Goal: Task Accomplishment & Management: Manage account settings

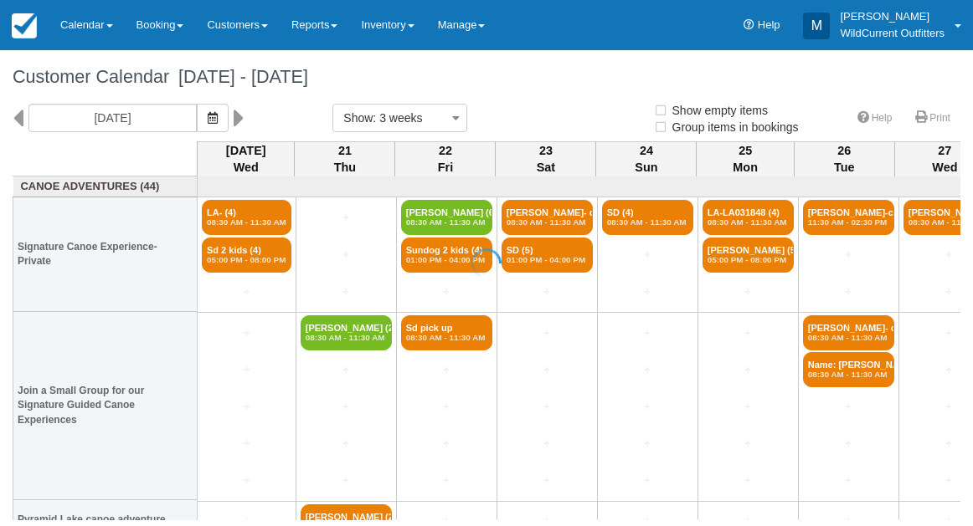
select select
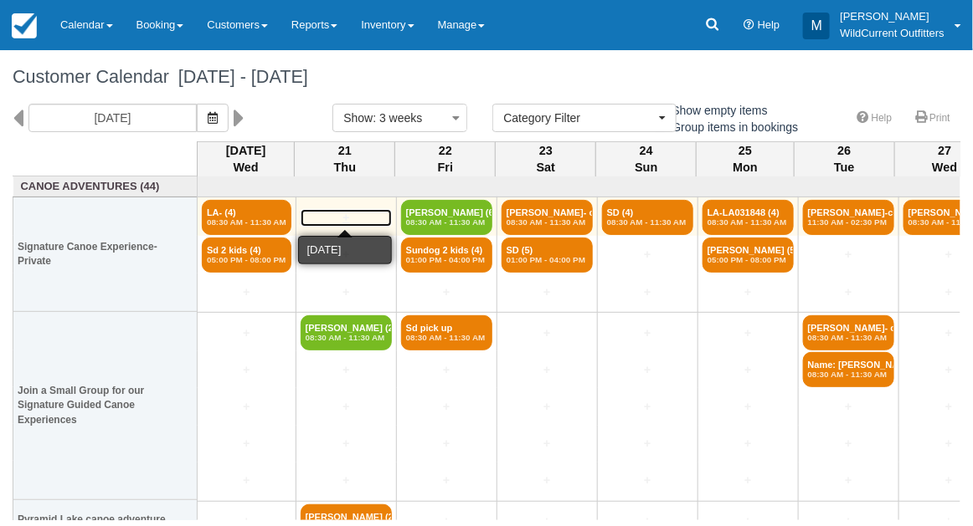
click at [342, 214] on link "+" at bounding box center [345, 218] width 91 height 18
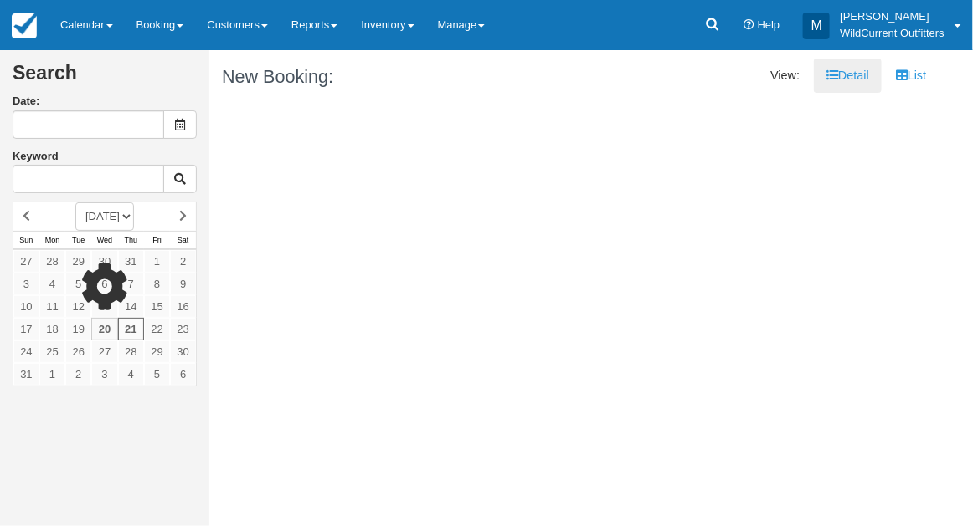
type input "[DATE]"
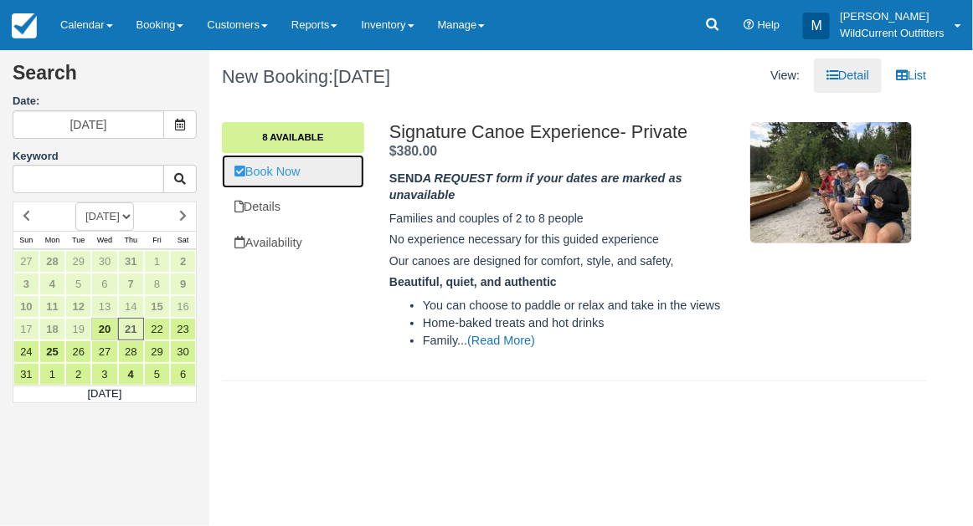
click at [280, 177] on link "Book Now" at bounding box center [293, 172] width 142 height 34
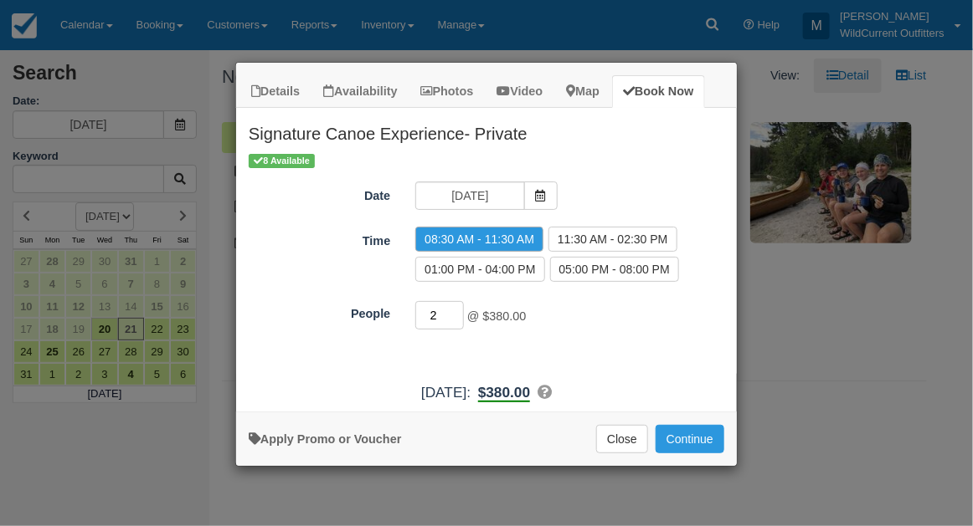
type input "3"
click at [457, 308] on input "3" at bounding box center [439, 315] width 49 height 28
click at [333, 440] on link "Apply Promo or Voucher" at bounding box center [325, 439] width 152 height 13
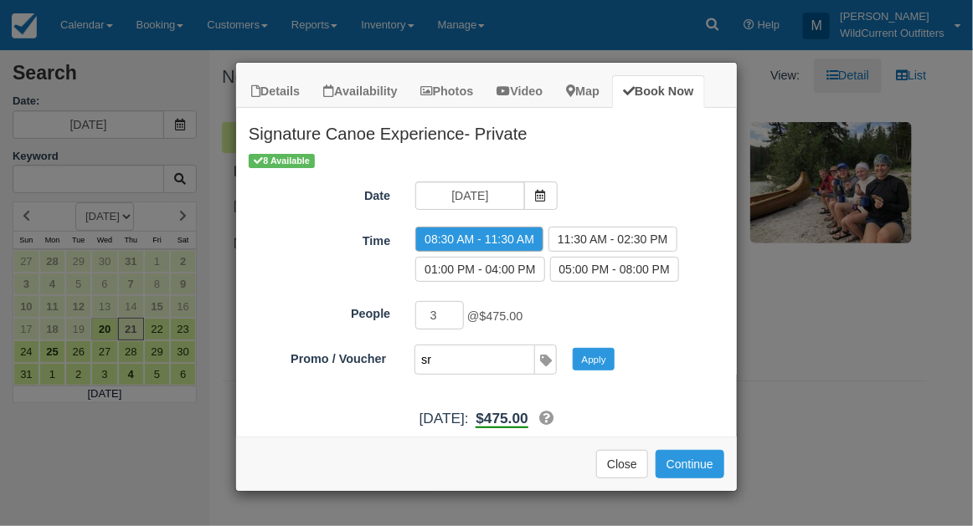
type input "SR"
click at [587, 359] on button "Apply" at bounding box center [593, 359] width 42 height 22
click at [678, 450] on button "Continue" at bounding box center [689, 464] width 69 height 28
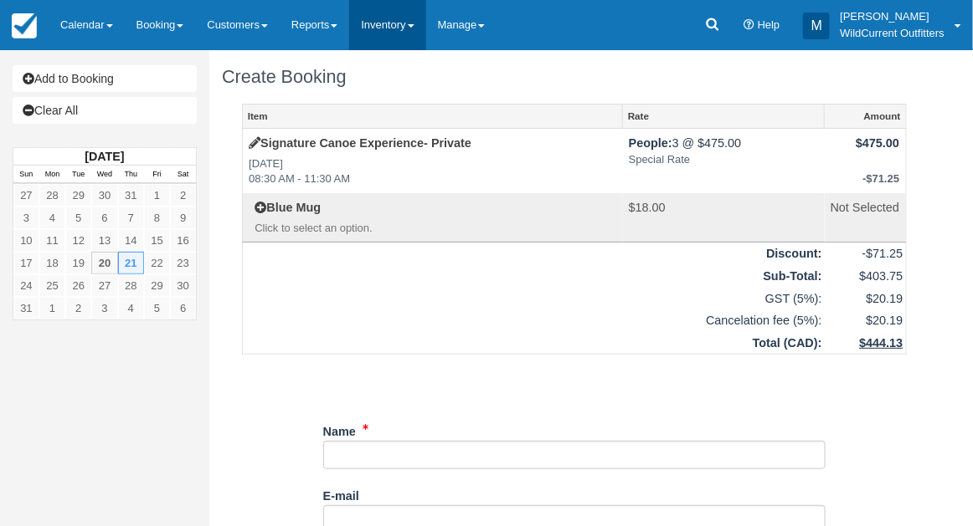
click at [382, 32] on link "Inventory" at bounding box center [387, 25] width 76 height 50
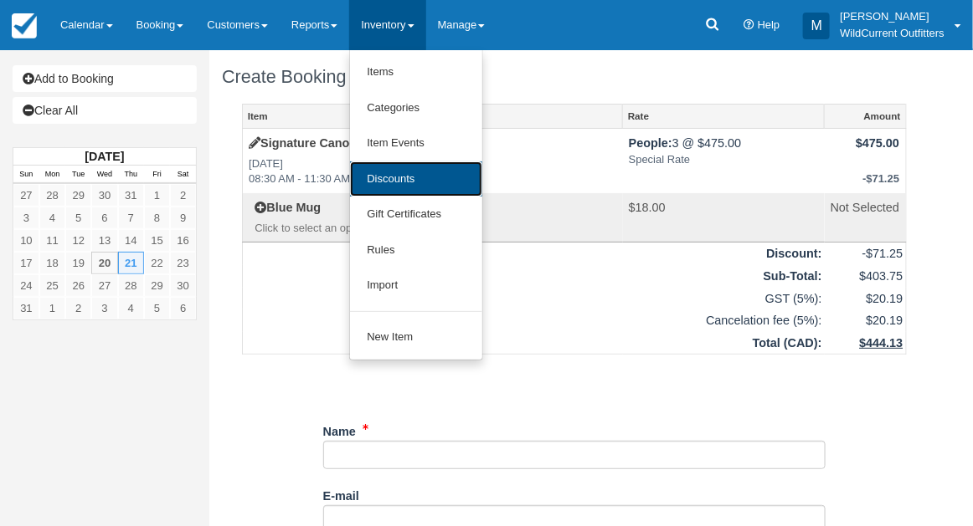
click at [396, 176] on link "Discounts" at bounding box center [416, 180] width 132 height 36
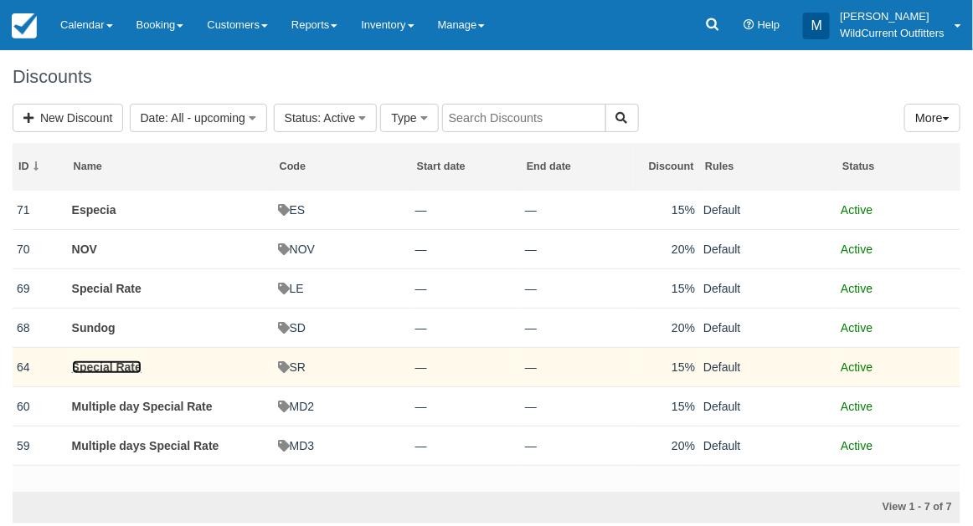
click at [100, 367] on link "Special Rate" at bounding box center [106, 367] width 69 height 13
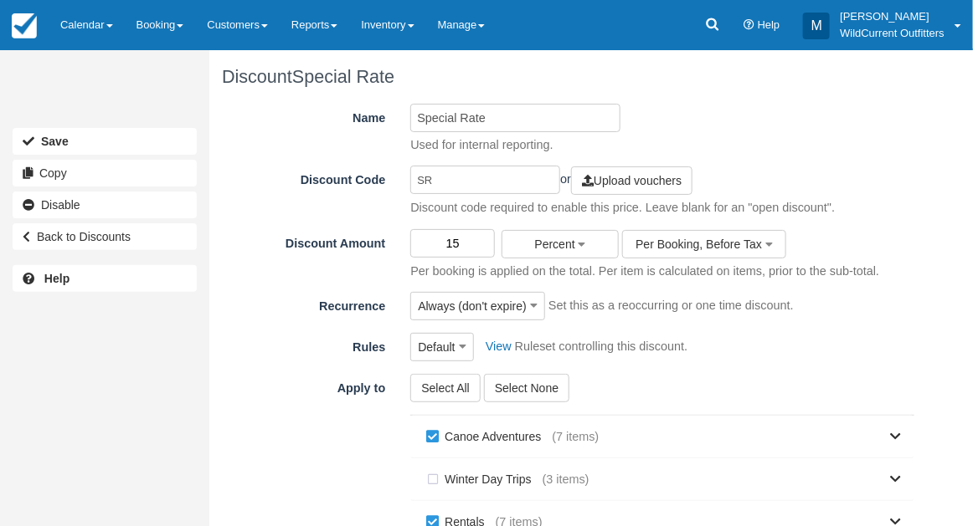
click at [461, 235] on input "15" at bounding box center [452, 243] width 85 height 28
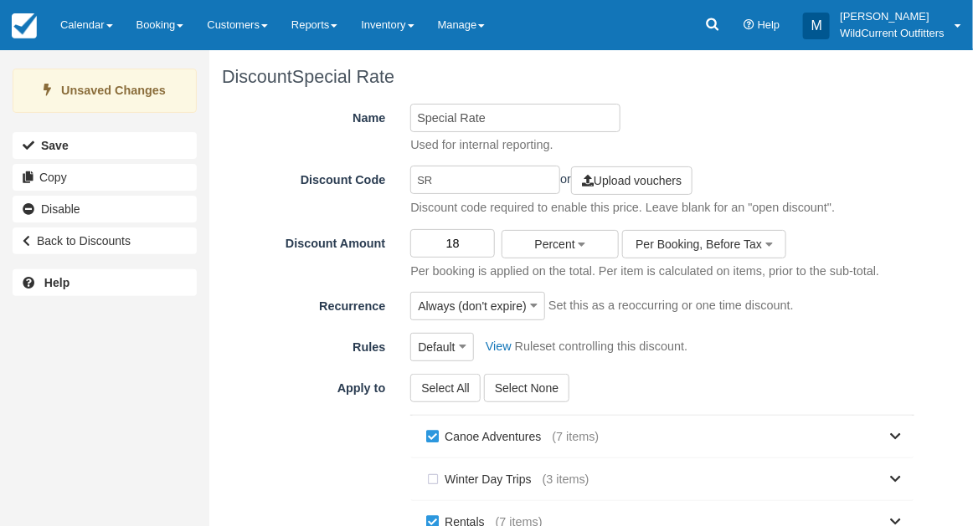
type input "18"
click at [168, 420] on div "Unsaved Changes Save Copy Disable Back to Discounts Help" at bounding box center [104, 263] width 209 height 526
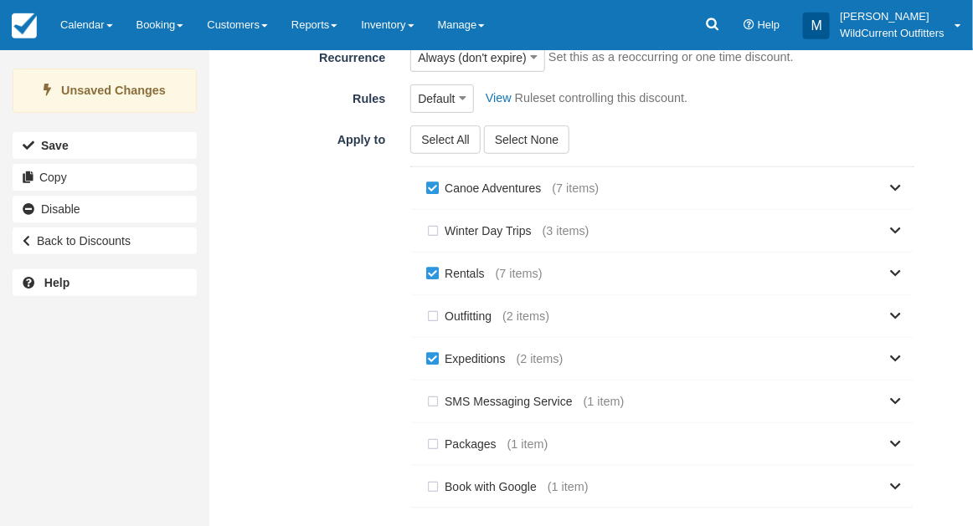
scroll to position [331, 0]
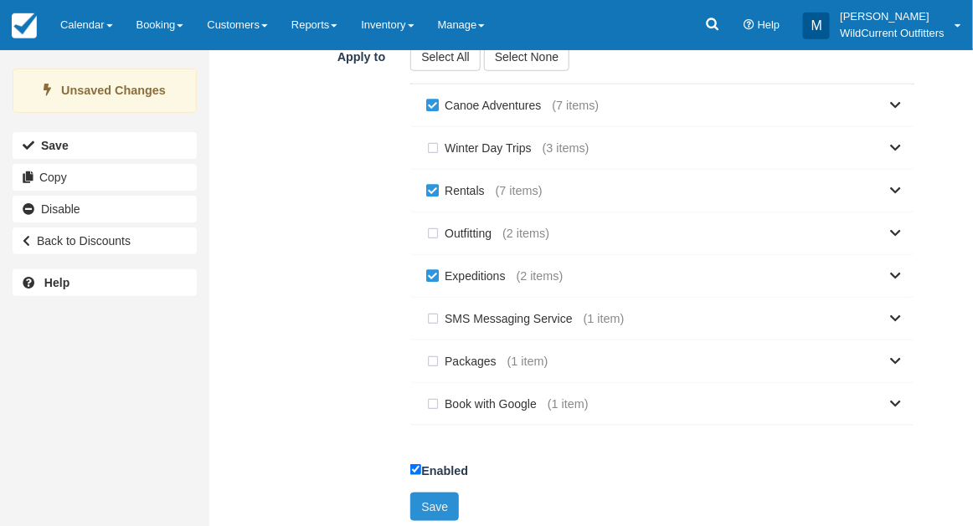
click at [444, 502] on button "Save" at bounding box center [434, 507] width 49 height 28
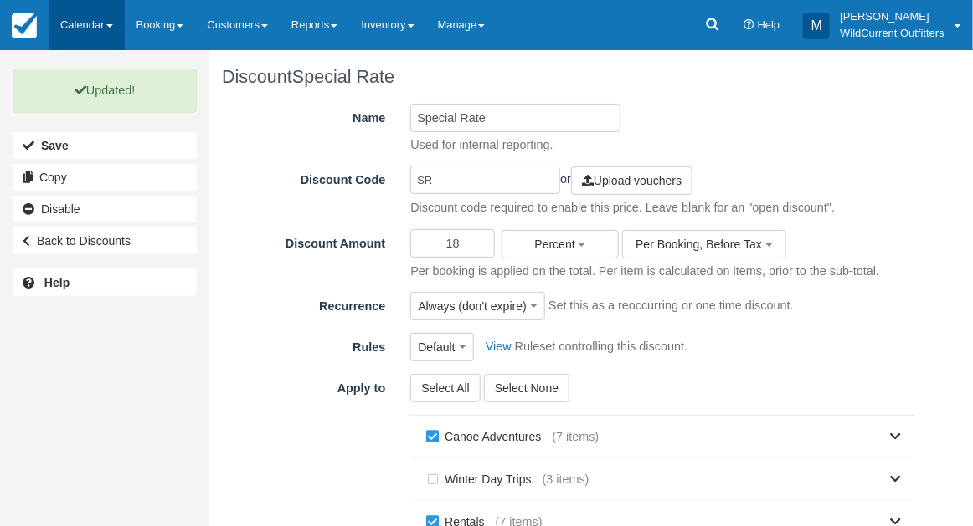
click at [69, 25] on link "Calendar" at bounding box center [87, 25] width 76 height 50
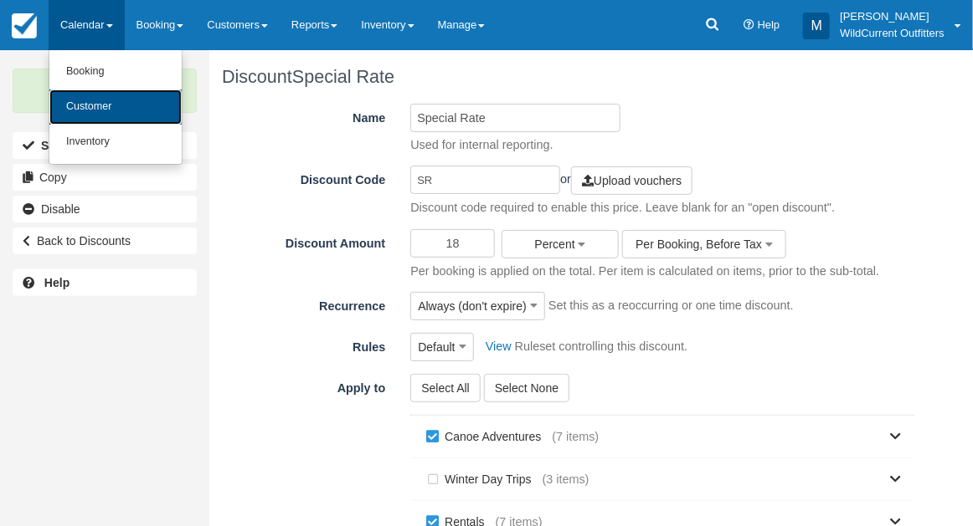
click at [78, 105] on link "Customer" at bounding box center [115, 107] width 132 height 35
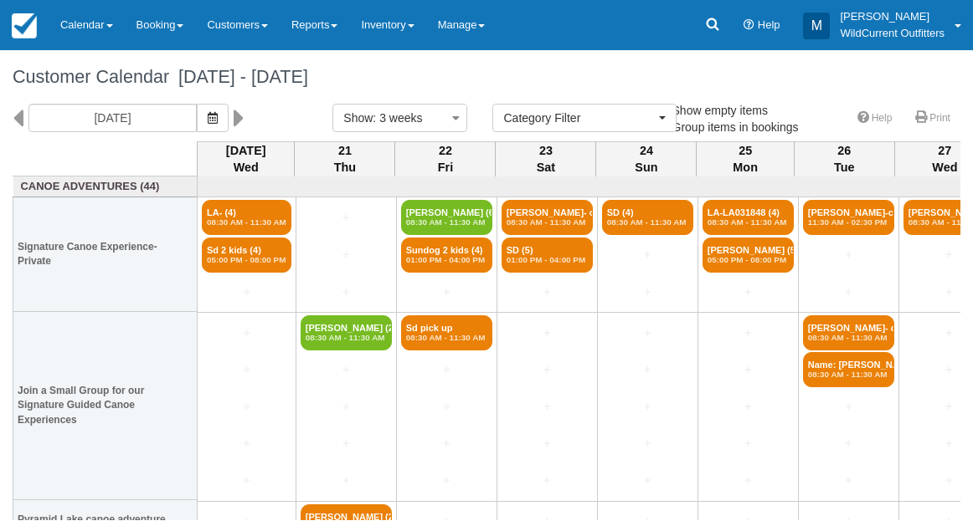
select select
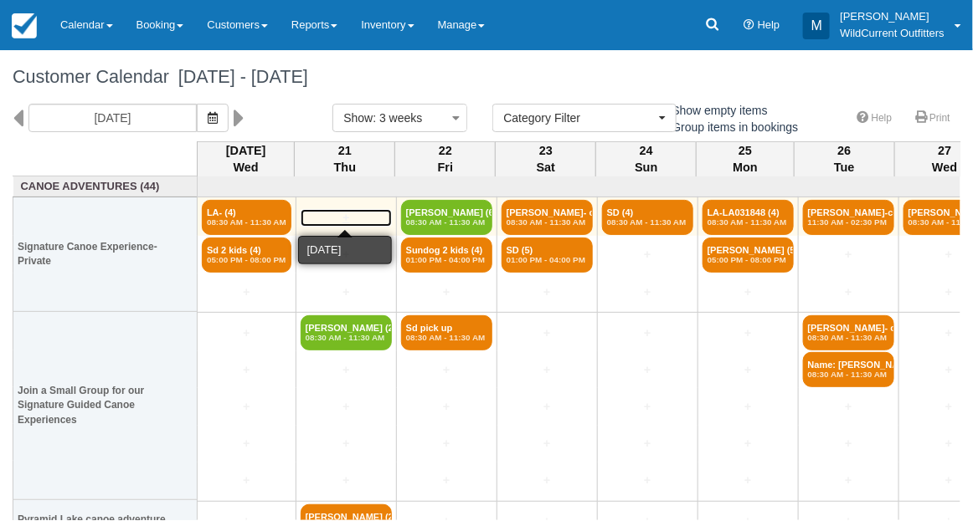
click at [347, 209] on link "+" at bounding box center [345, 218] width 91 height 18
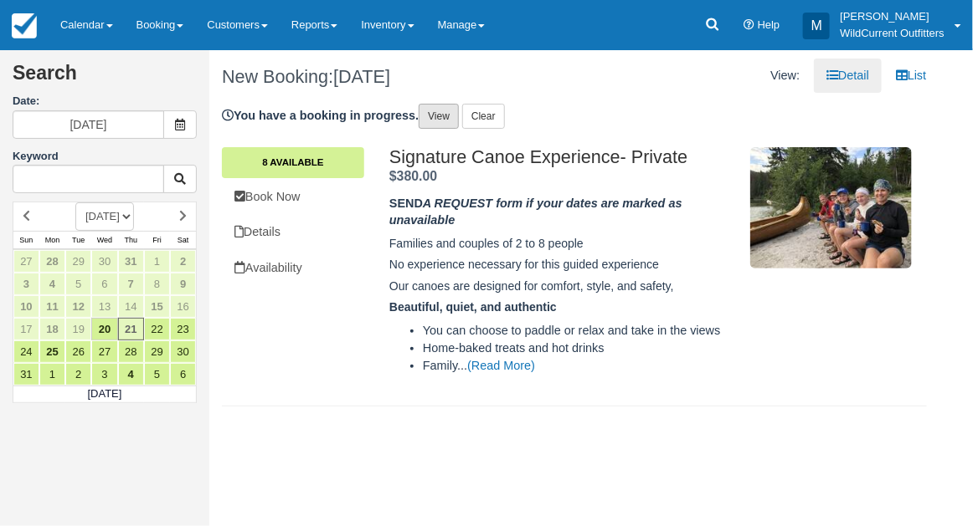
click at [449, 112] on link "View" at bounding box center [438, 116] width 40 height 25
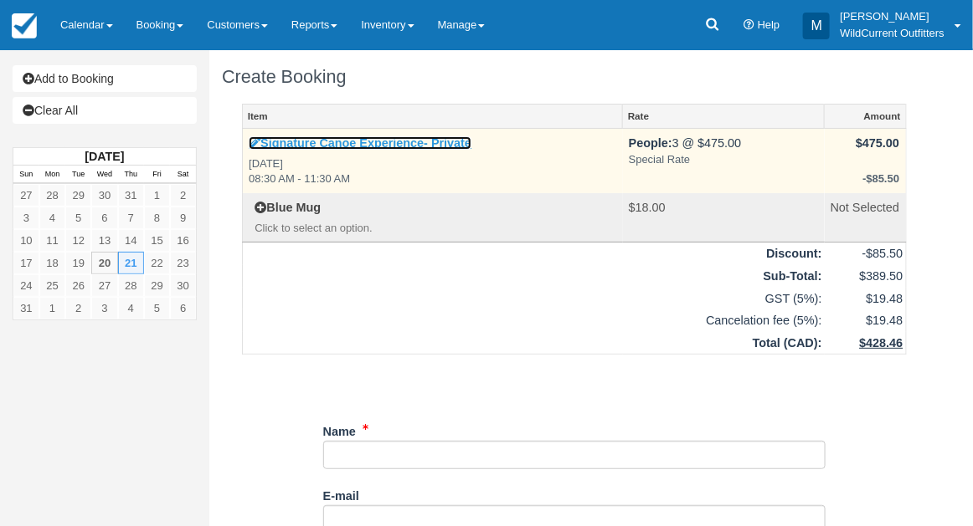
click at [249, 142] on icon at bounding box center [255, 143] width 12 height 12
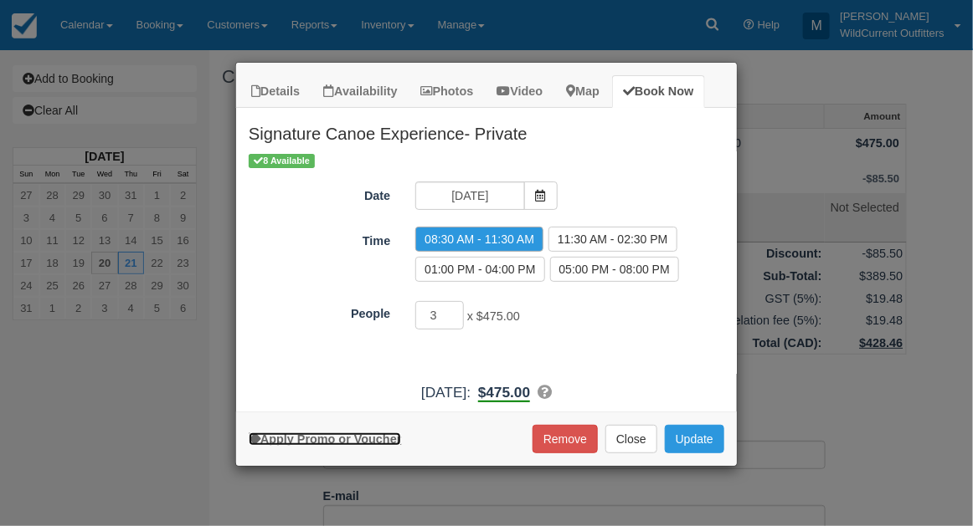
click at [336, 440] on link "Apply Promo or Voucher" at bounding box center [325, 439] width 152 height 13
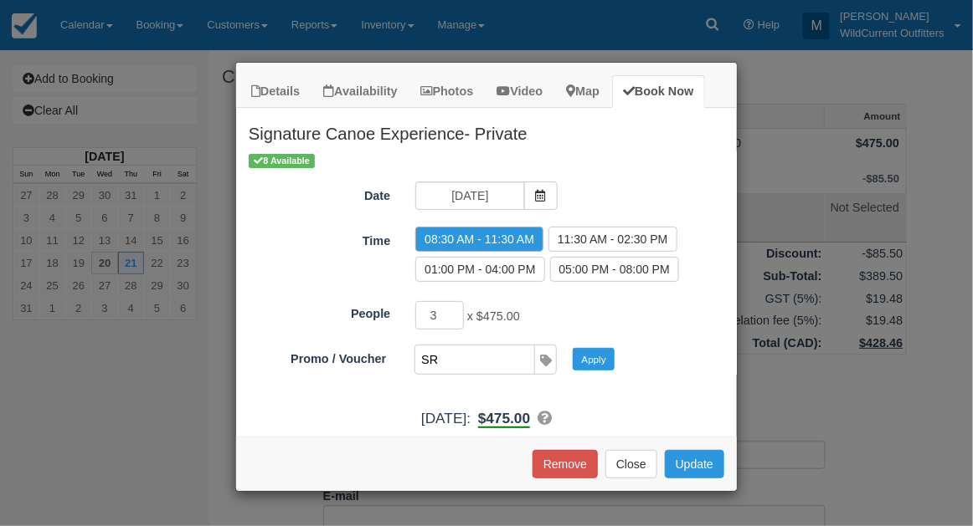
click at [442, 365] on input "SR" at bounding box center [473, 360] width 117 height 28
type input "SR"
click at [583, 352] on button "Apply" at bounding box center [593, 359] width 42 height 22
click at [690, 450] on button "Update" at bounding box center [694, 464] width 59 height 28
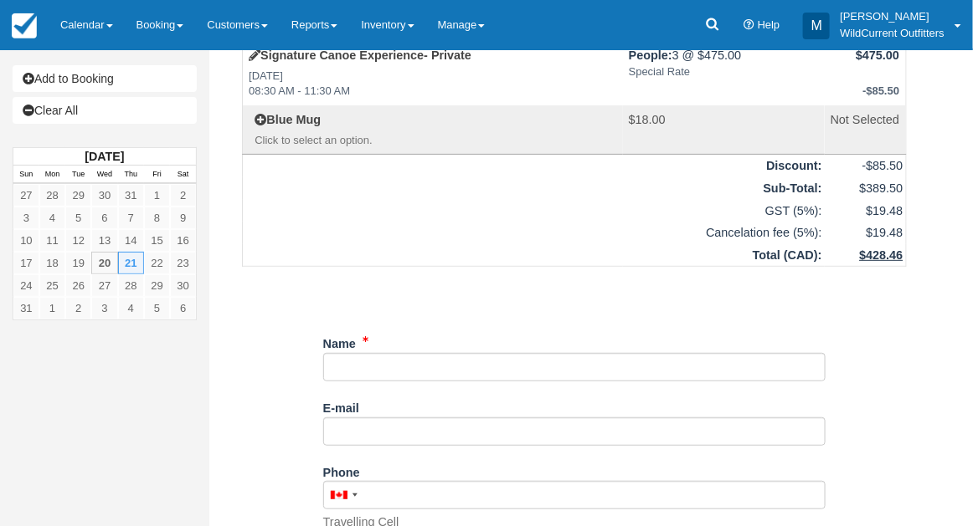
scroll to position [93, 0]
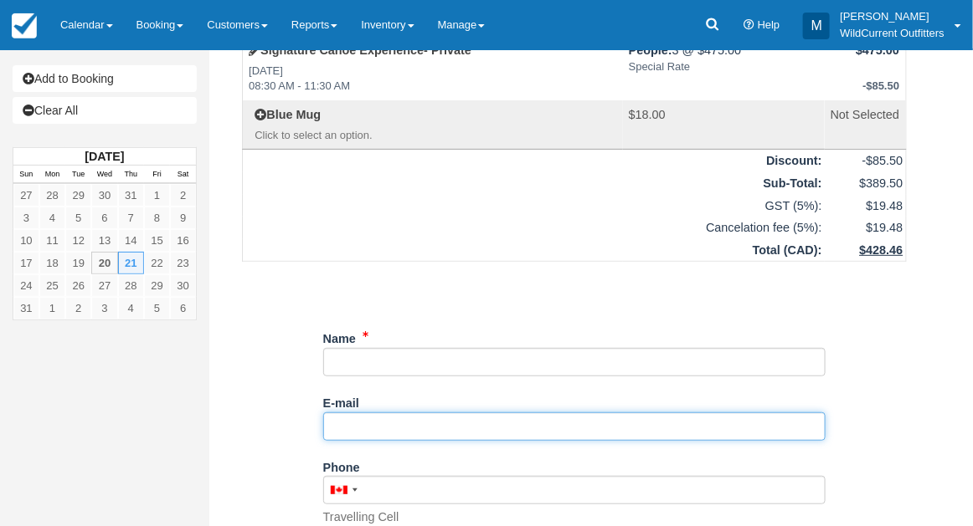
click at [340, 418] on input "E-mail" at bounding box center [574, 427] width 502 height 28
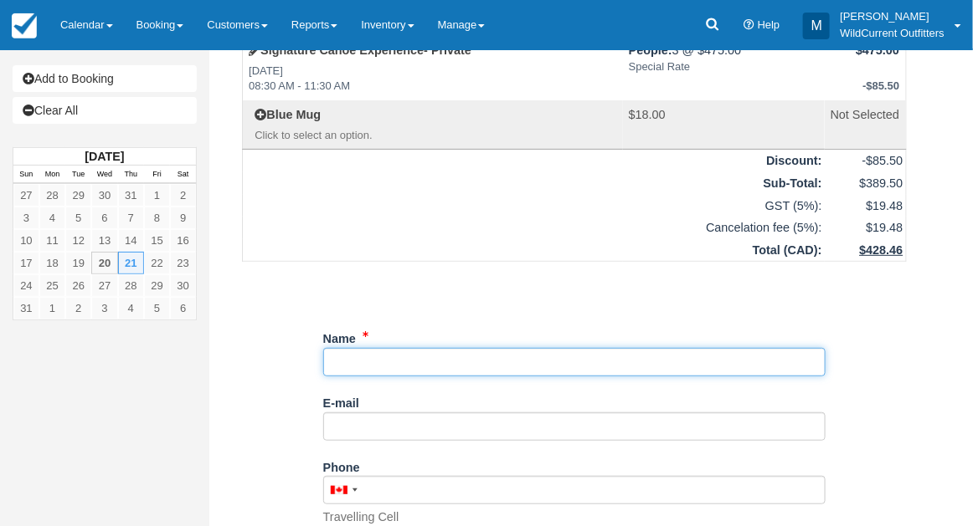
click at [392, 370] on input "Name" at bounding box center [574, 362] width 502 height 28
click at [330, 359] on input "Name" at bounding box center [574, 362] width 502 height 28
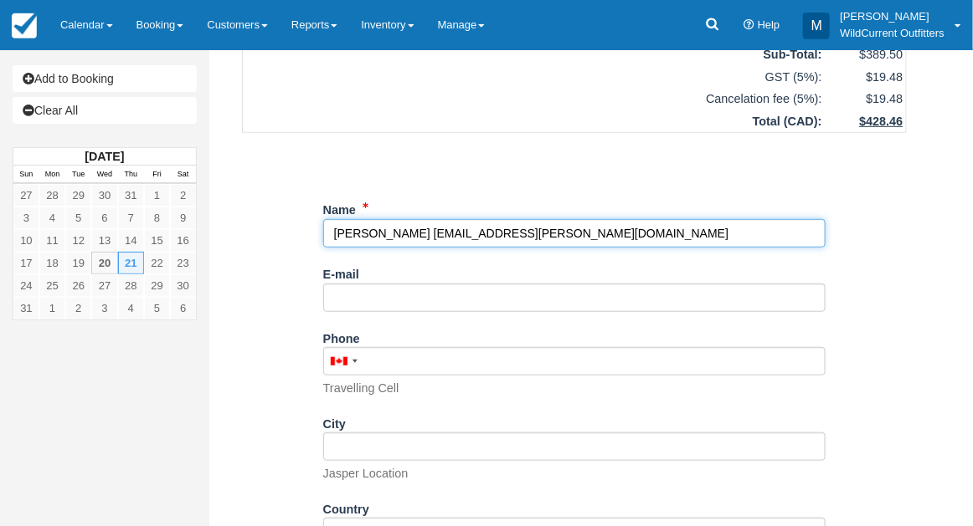
scroll to position [413, 0]
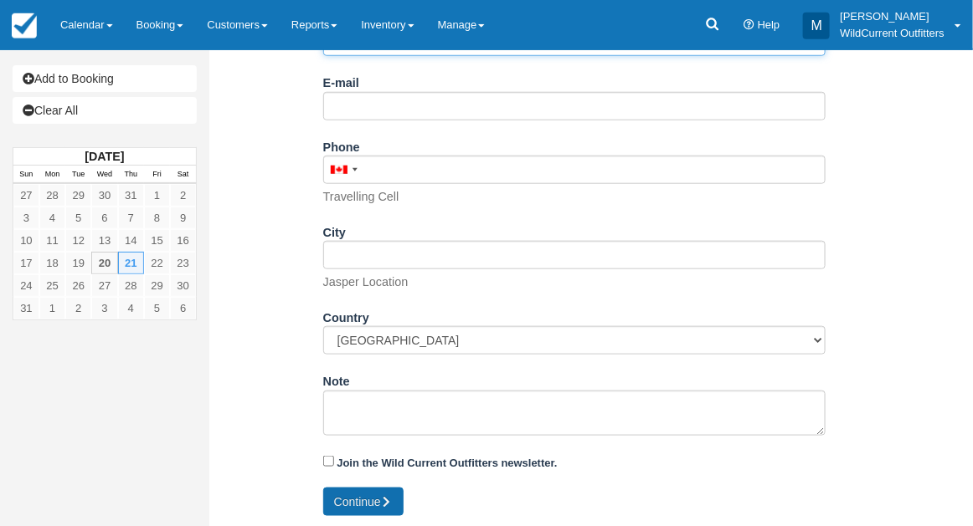
type input "Vicky vscheltgen@shaw.ca"
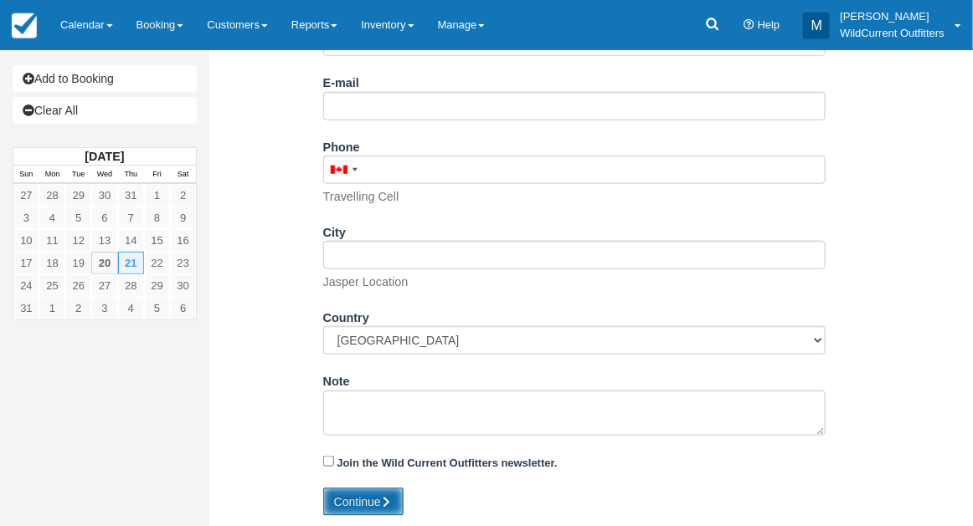
click at [371, 490] on button "Continue" at bounding box center [363, 502] width 80 height 28
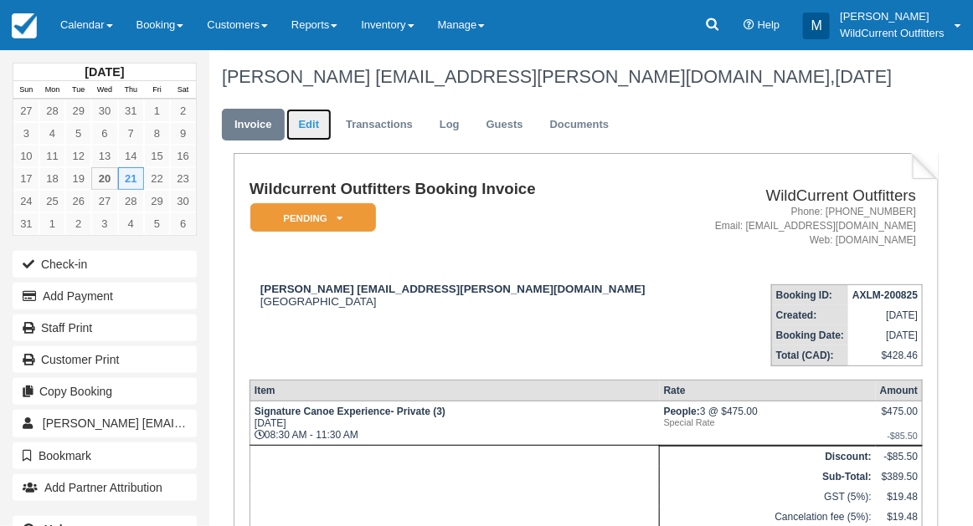
click at [308, 116] on link "Edit" at bounding box center [308, 125] width 45 height 33
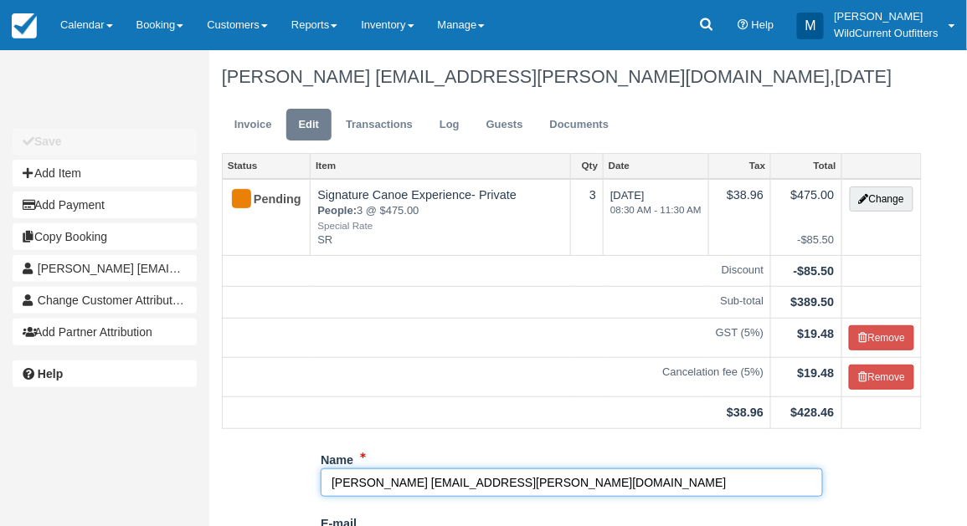
drag, startPoint x: 490, startPoint y: 490, endPoint x: 361, endPoint y: 484, distance: 129.0
click at [361, 484] on input "Vicky vscheltgen@shaw.ca" at bounding box center [572, 483] width 502 height 28
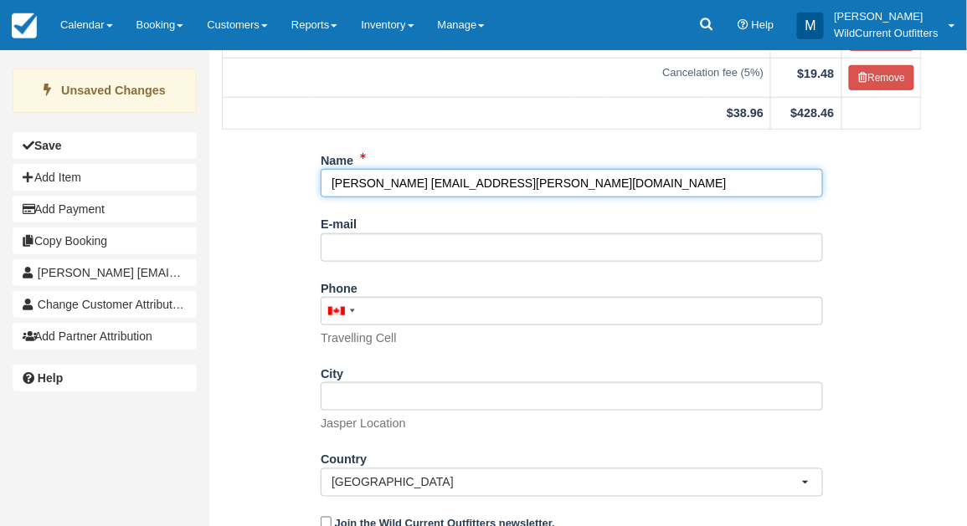
scroll to position [304, 0]
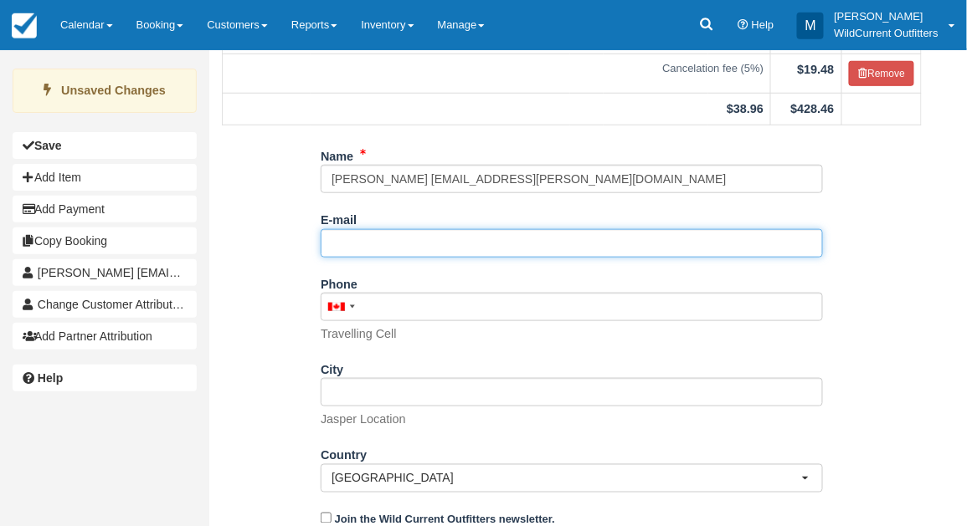
click at [381, 239] on input "E-mail" at bounding box center [572, 243] width 502 height 28
paste input "vscheltgen@shaw.ca"
type input "vscheltgen@shaw.ca"
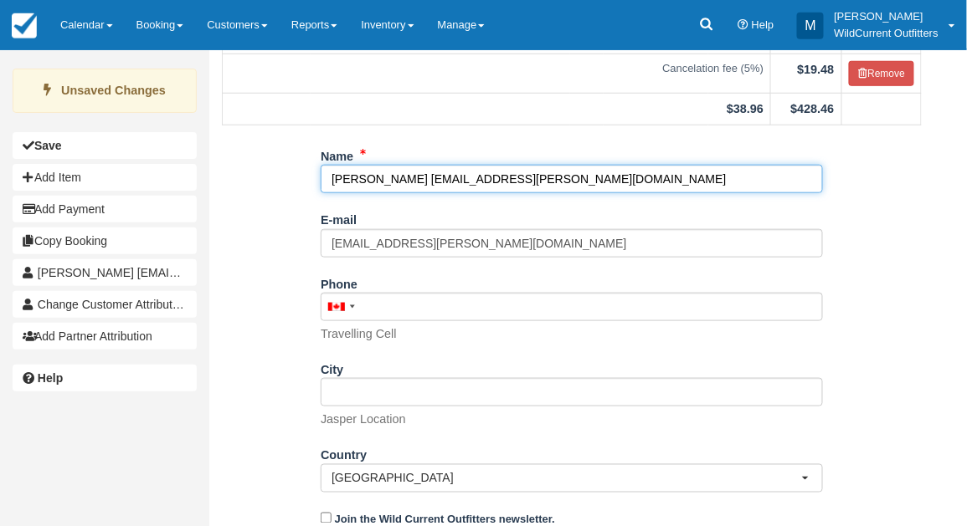
drag, startPoint x: 485, startPoint y: 182, endPoint x: 362, endPoint y: 180, distance: 122.2
click at [362, 180] on input "Vicky vscheltgen@shaw.ca" at bounding box center [572, 179] width 502 height 28
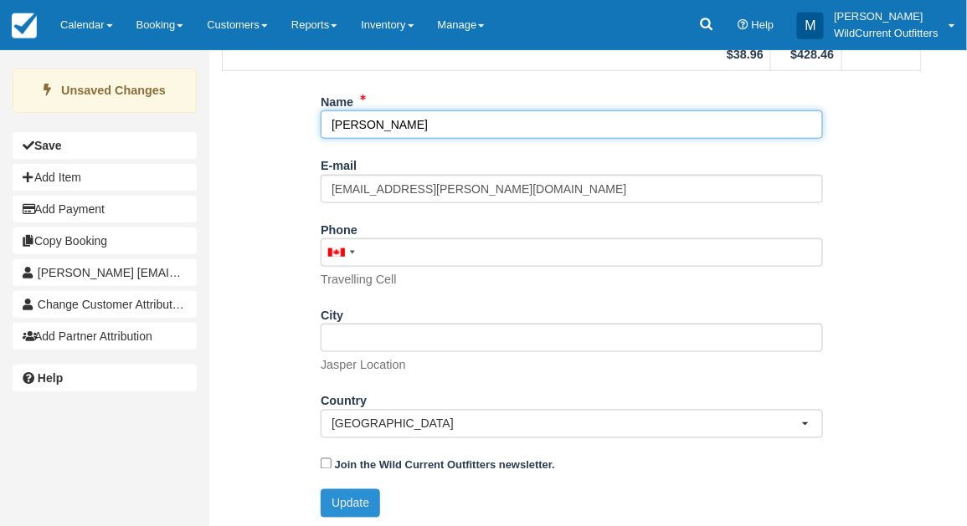
type input "[PERSON_NAME]"
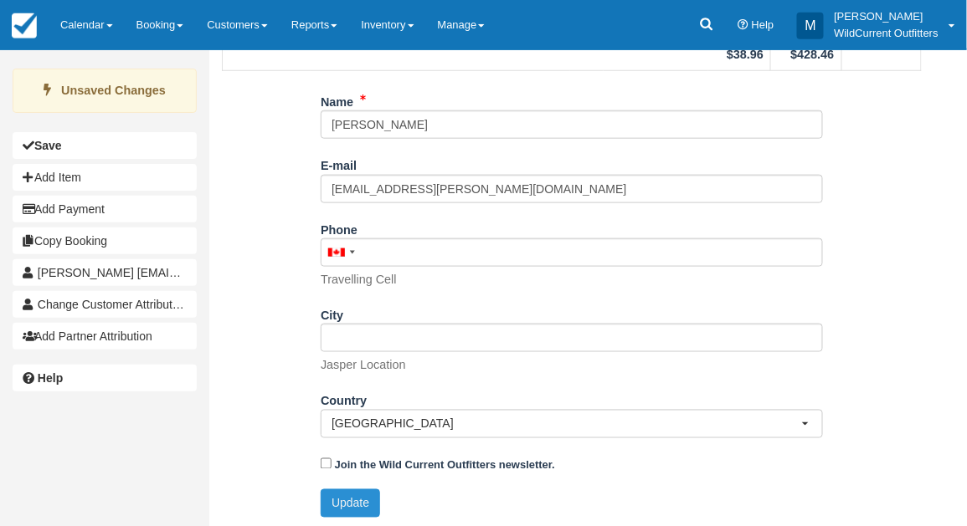
click at [336, 491] on button "Update" at bounding box center [350, 504] width 59 height 28
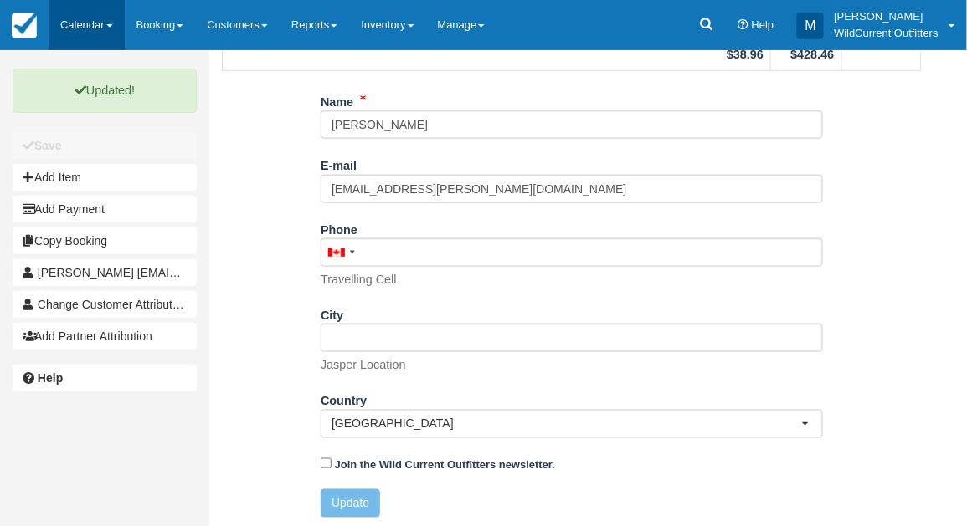
click at [69, 17] on link "Calendar" at bounding box center [87, 25] width 76 height 50
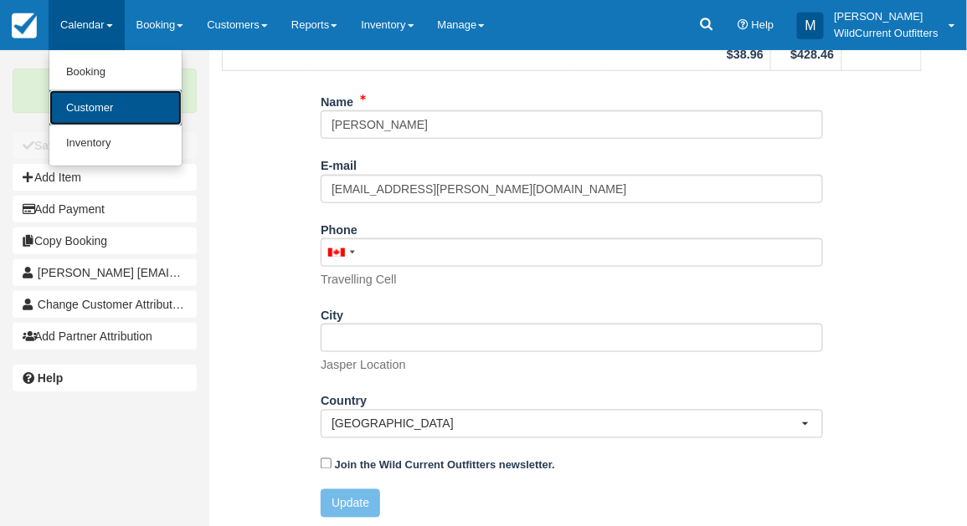
click at [84, 100] on link "Customer" at bounding box center [115, 108] width 132 height 36
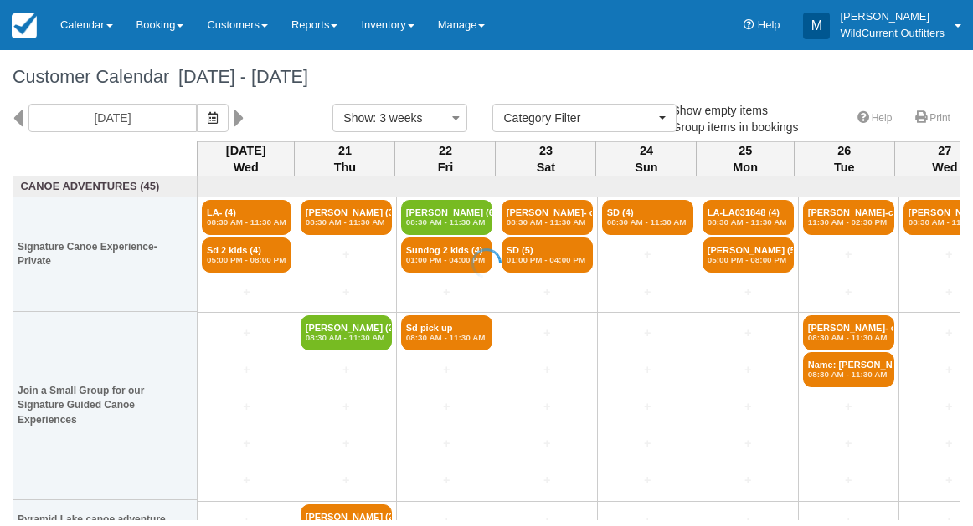
select select
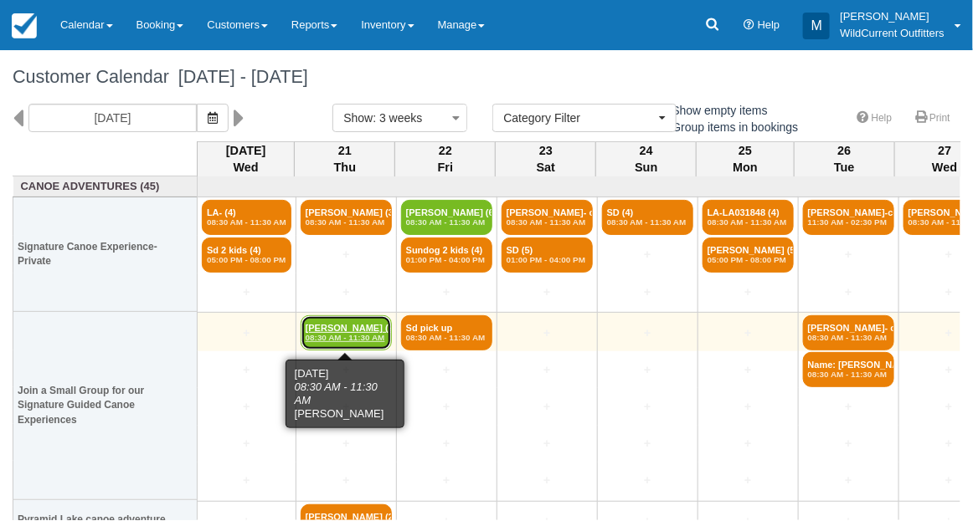
click at [312, 333] on em "08:30 AM - 11:30 AM" at bounding box center [345, 338] width 81 height 10
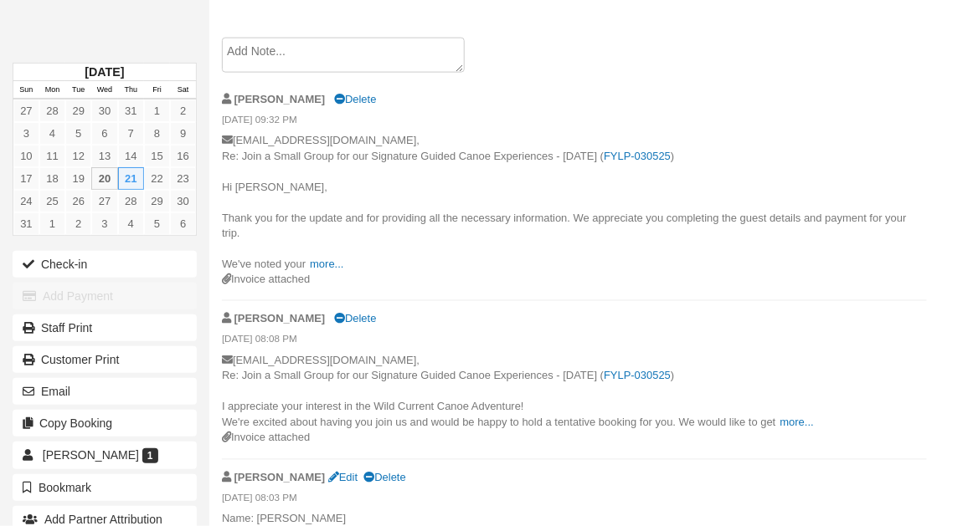
scroll to position [701, 0]
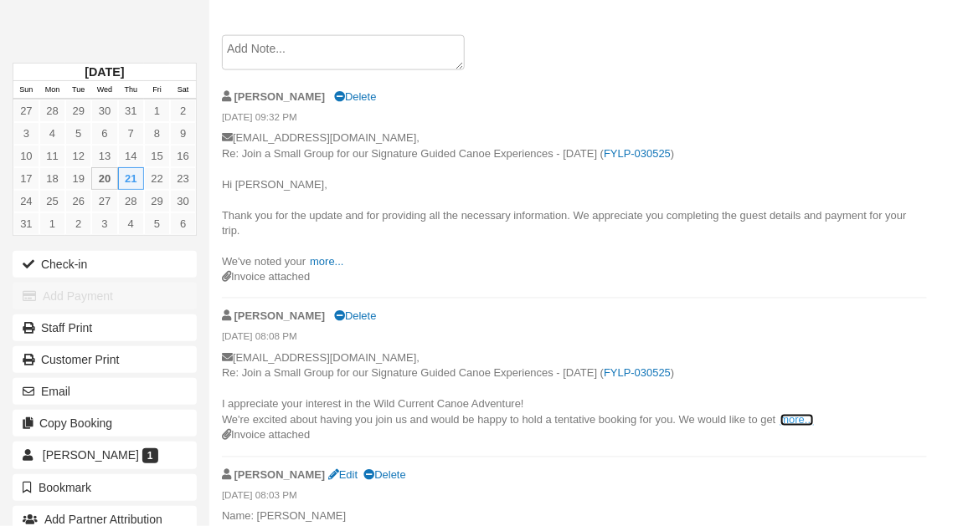
click at [793, 418] on link "more..." at bounding box center [796, 420] width 33 height 13
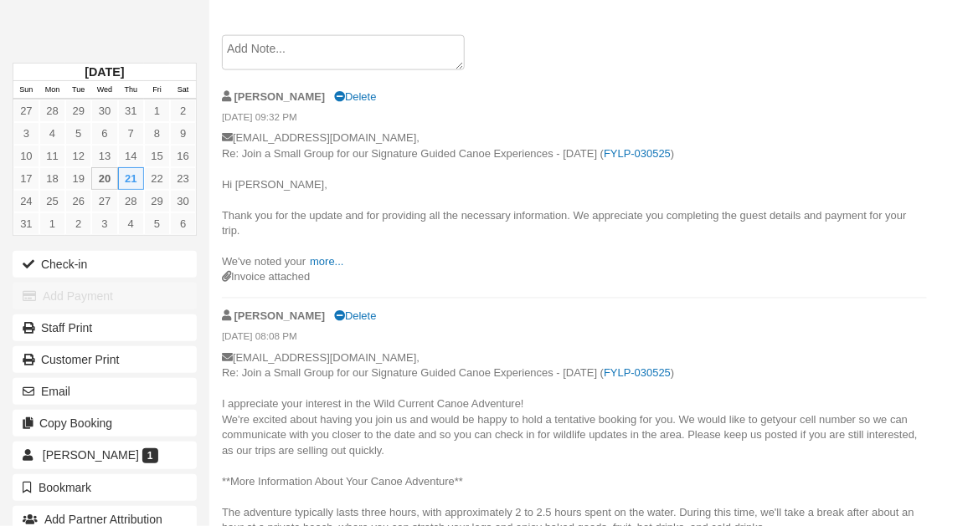
drag, startPoint x: 221, startPoint y: 398, endPoint x: 253, endPoint y: 490, distance: 96.6
drag, startPoint x: 221, startPoint y: 398, endPoint x: 249, endPoint y: 440, distance: 50.8
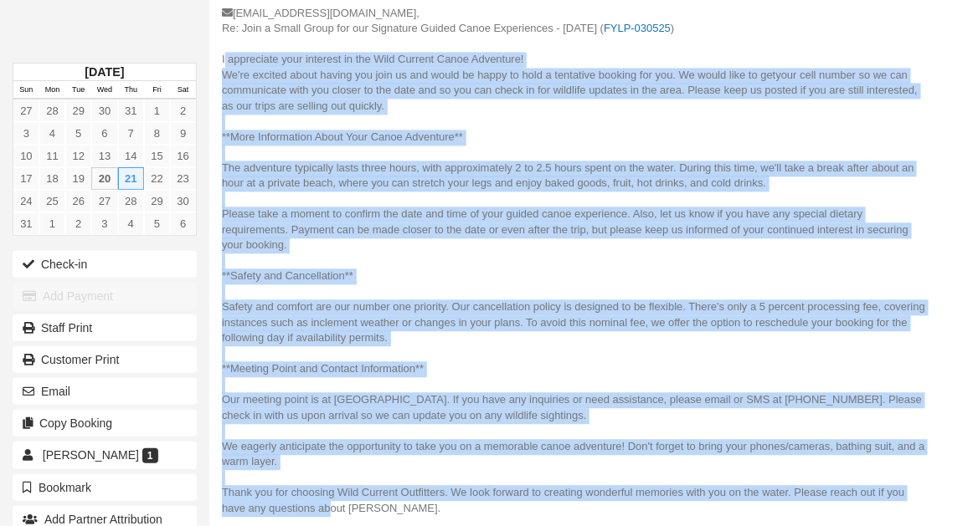
scroll to position [1072, 0]
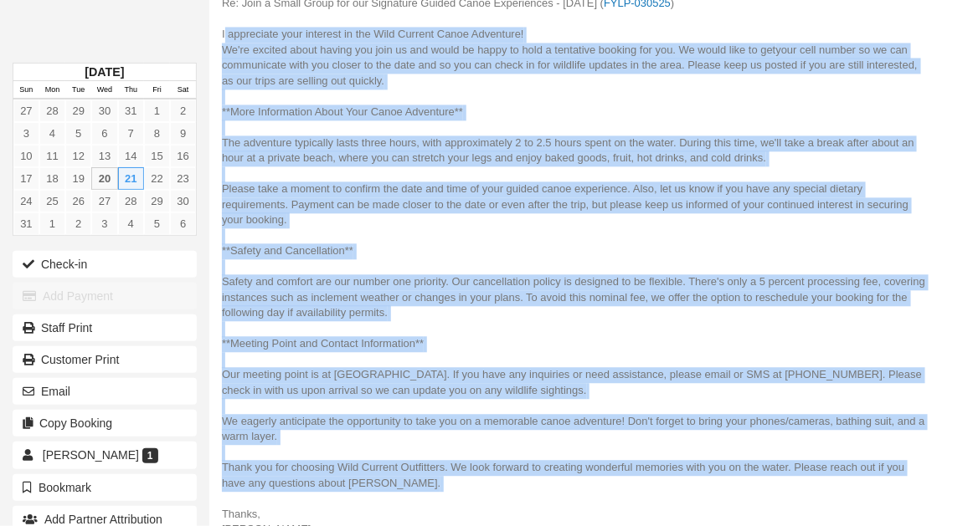
drag, startPoint x: 223, startPoint y: 398, endPoint x: 326, endPoint y: 489, distance: 138.2
click at [326, 489] on p "wic25@zand.it, Re: Join a Small Group for our Signature Guided Canoe Experience…" at bounding box center [574, 267] width 705 height 573
copy p "I appreciate your interest in the Wild Current Canoe Adventure! We're excited a…"
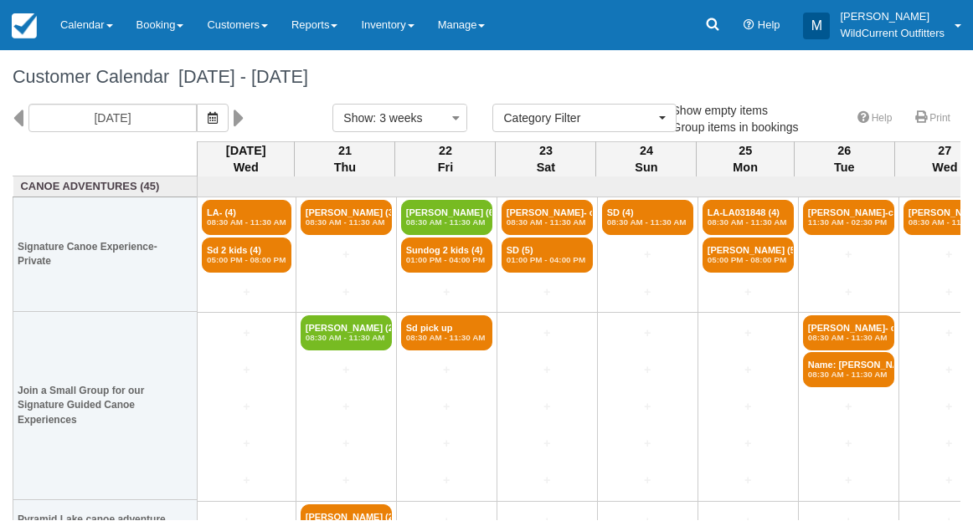
select select
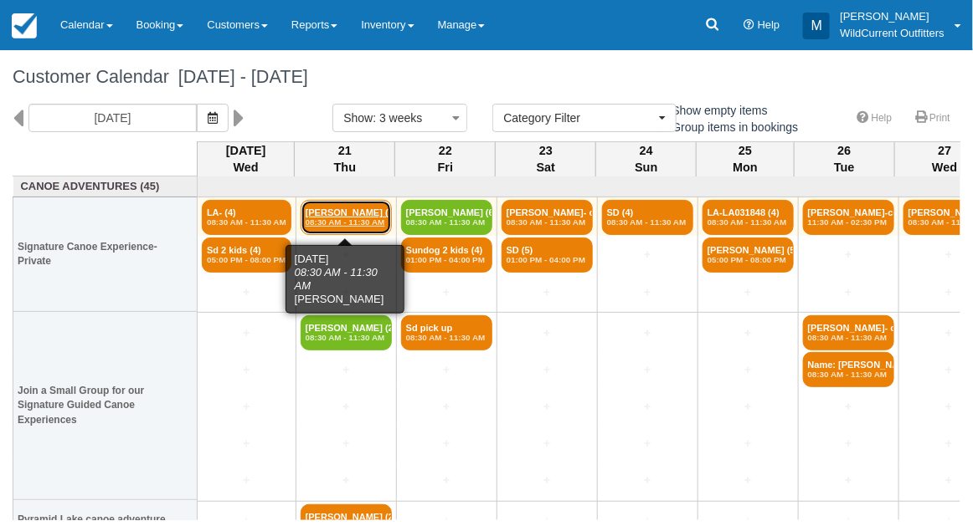
click at [327, 218] on em "08:30 AM - 11:30 AM" at bounding box center [345, 223] width 81 height 10
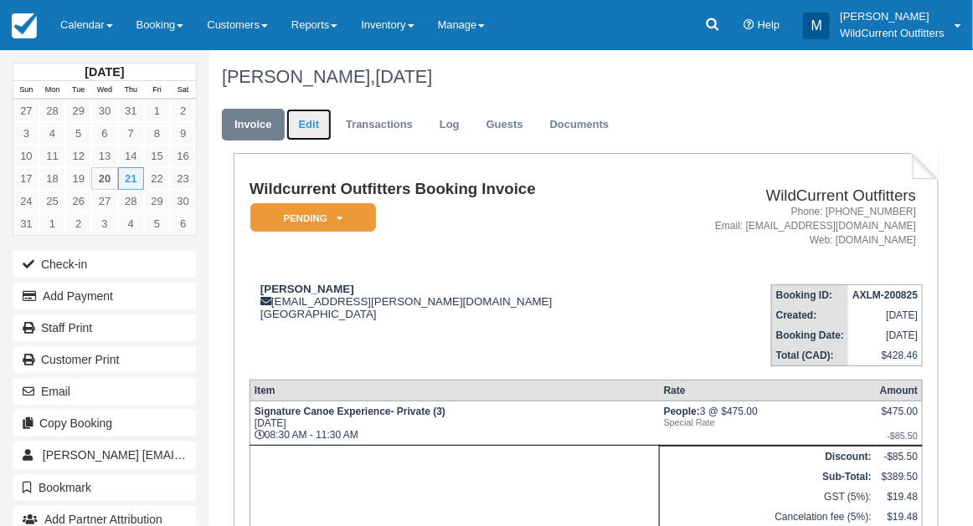
click at [304, 119] on link "Edit" at bounding box center [308, 125] width 45 height 33
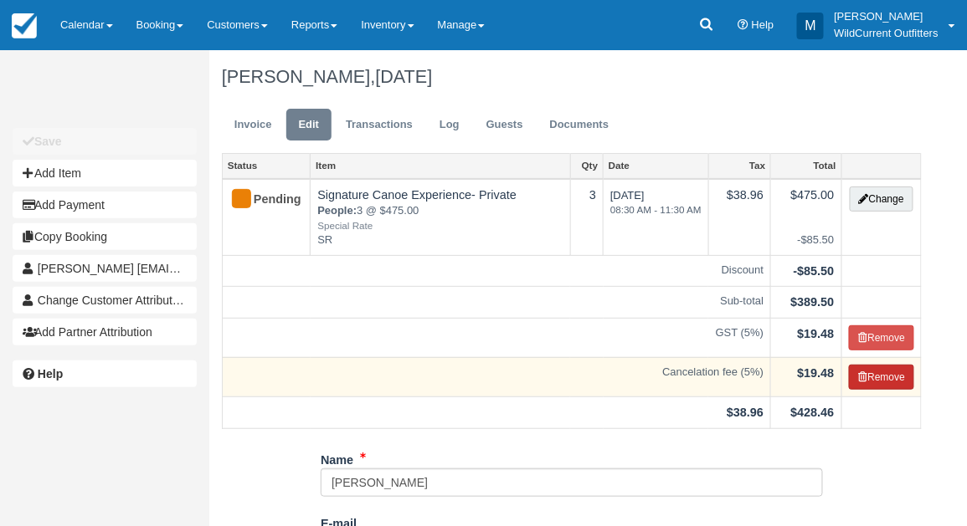
click at [884, 381] on button "Remove" at bounding box center [882, 377] width 66 height 25
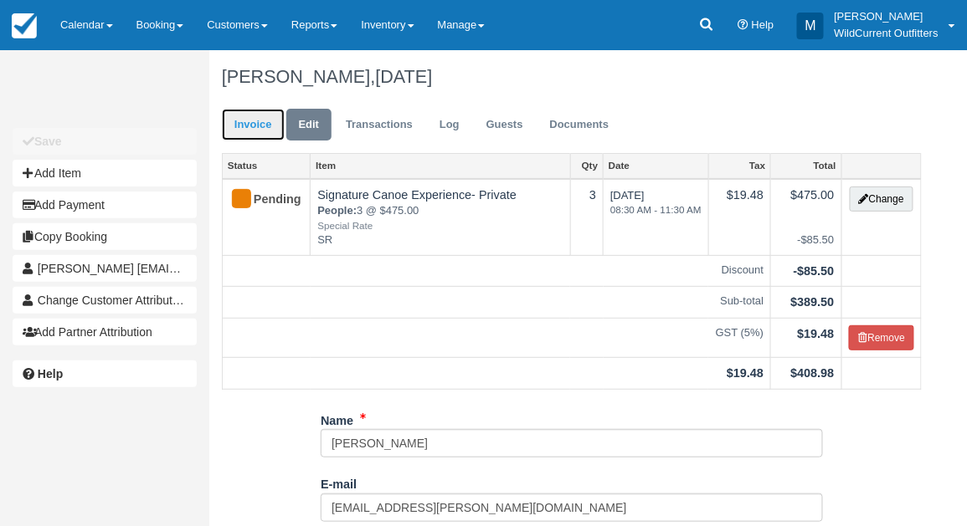
click at [252, 120] on link "Invoice" at bounding box center [253, 125] width 63 height 33
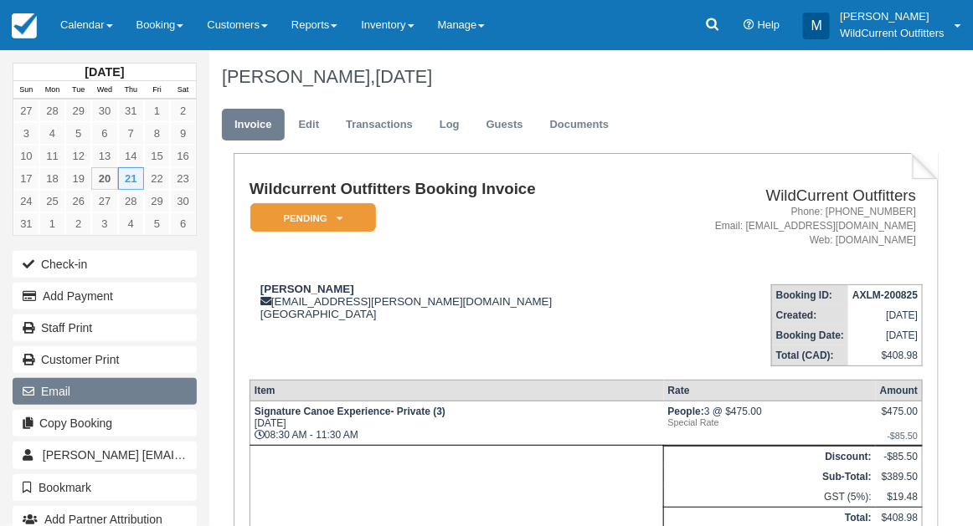
click at [82, 382] on button "Email" at bounding box center [105, 391] width 184 height 27
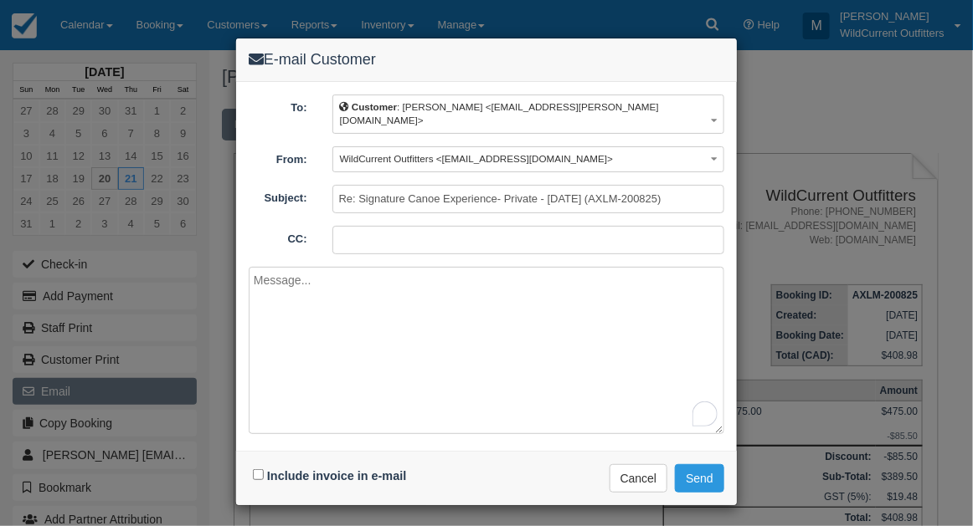
paste textarea "I appreciate your interest in the Wild Current Canoe Adventure! We're excited a…"
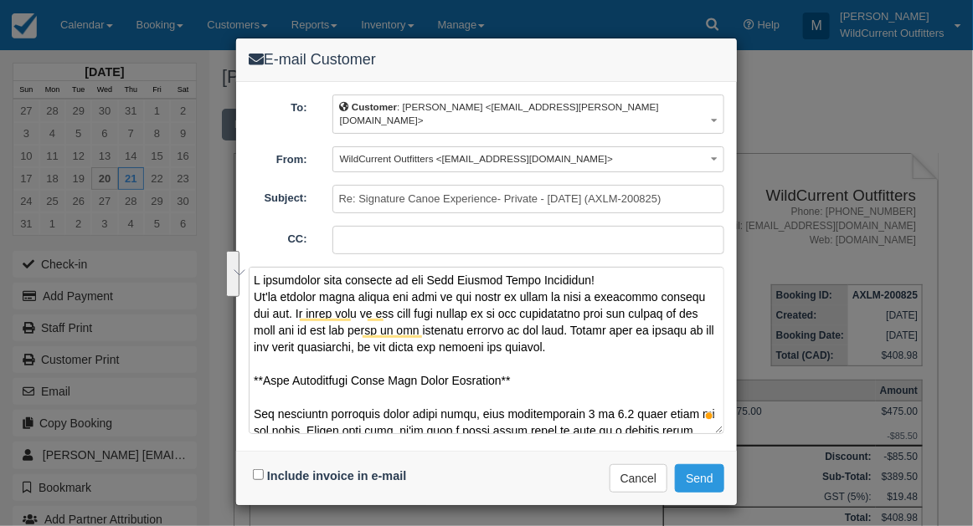
drag, startPoint x: 279, startPoint y: 295, endPoint x: 515, endPoint y: 355, distance: 243.6
click at [515, 355] on textarea "To enrich screen reader interactions, please activate Accessibility in Grammarl…" at bounding box center [486, 350] width 475 height 167
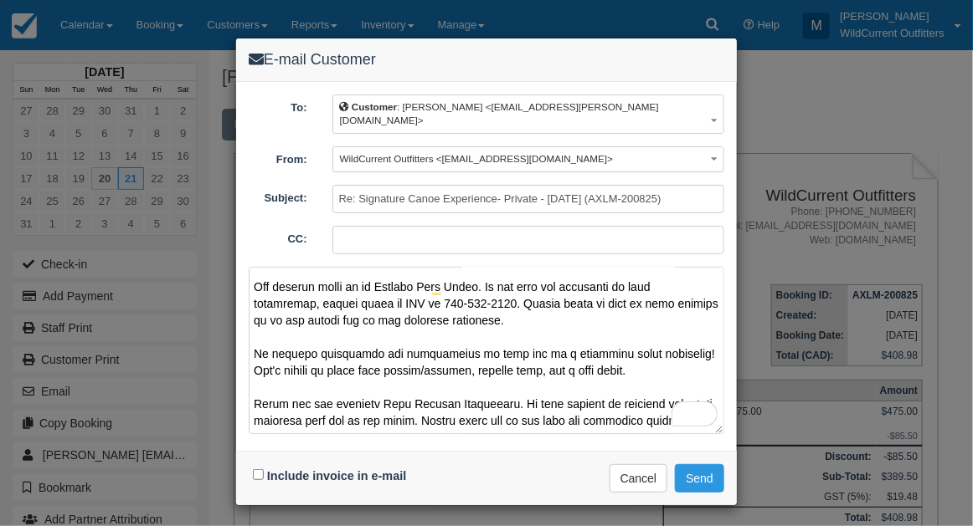
type textarea "I appreciate your interest in the Wild Current Canoe Adventure! We're excited a…"
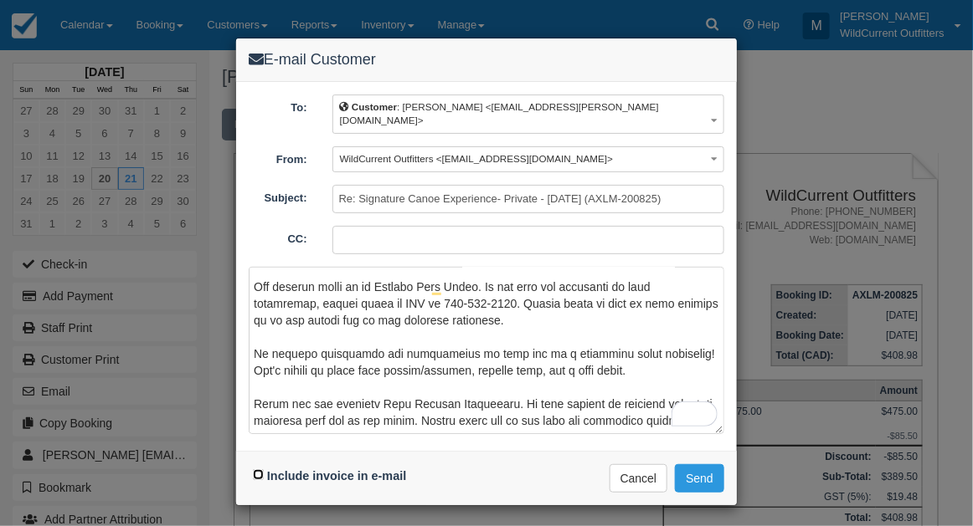
click at [253, 470] on input "Include invoice in e-mail" at bounding box center [258, 475] width 11 height 11
checkbox input "true"
click at [701, 465] on button "Send" at bounding box center [699, 479] width 49 height 28
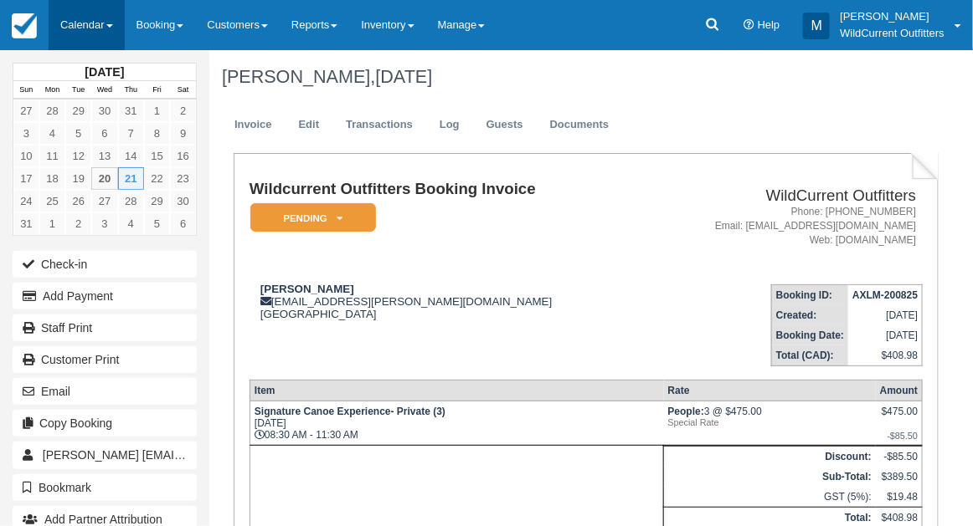
click at [77, 26] on link "Calendar" at bounding box center [87, 25] width 76 height 50
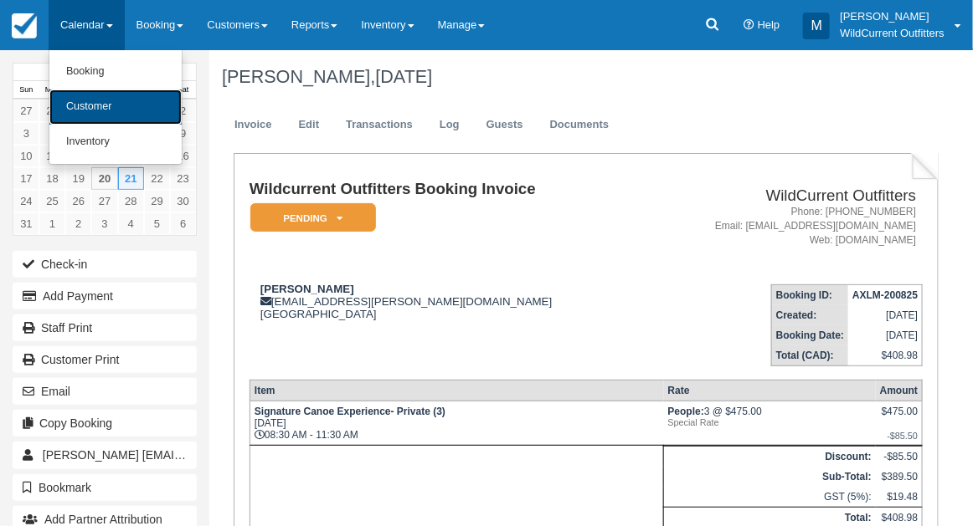
click at [75, 95] on link "Customer" at bounding box center [115, 107] width 132 height 35
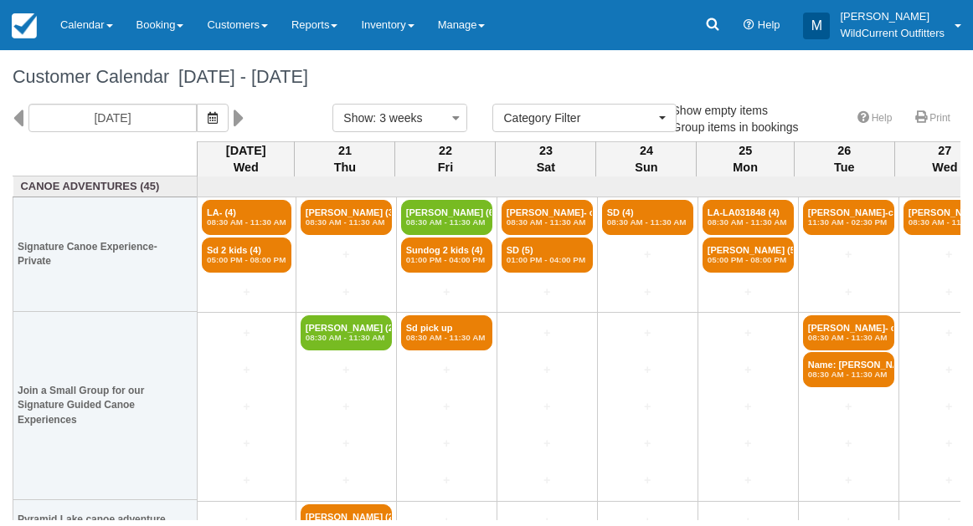
select select
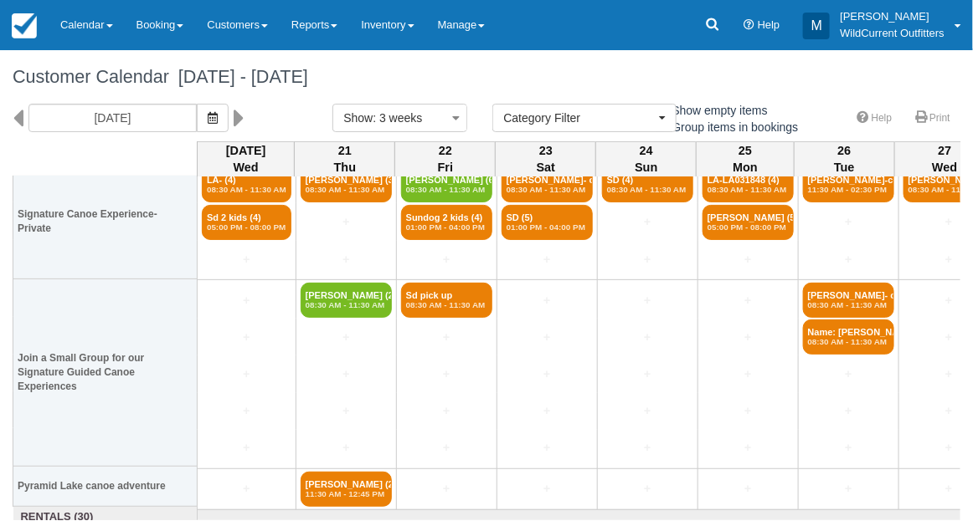
scroll to position [33, 0]
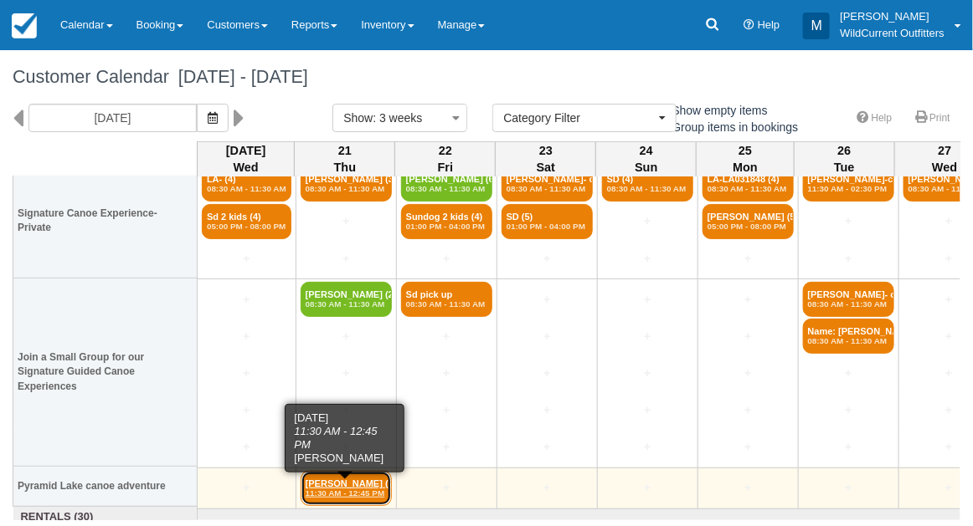
click at [332, 475] on link "Armghan Nabi (2) 11:30 AM - 12:45 PM" at bounding box center [345, 488] width 91 height 35
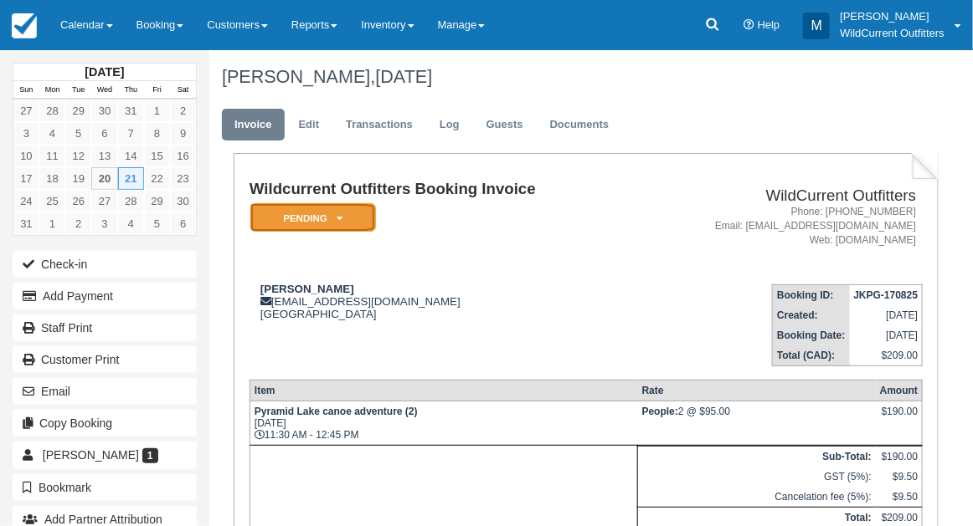
click at [338, 222] on icon at bounding box center [339, 218] width 6 height 10
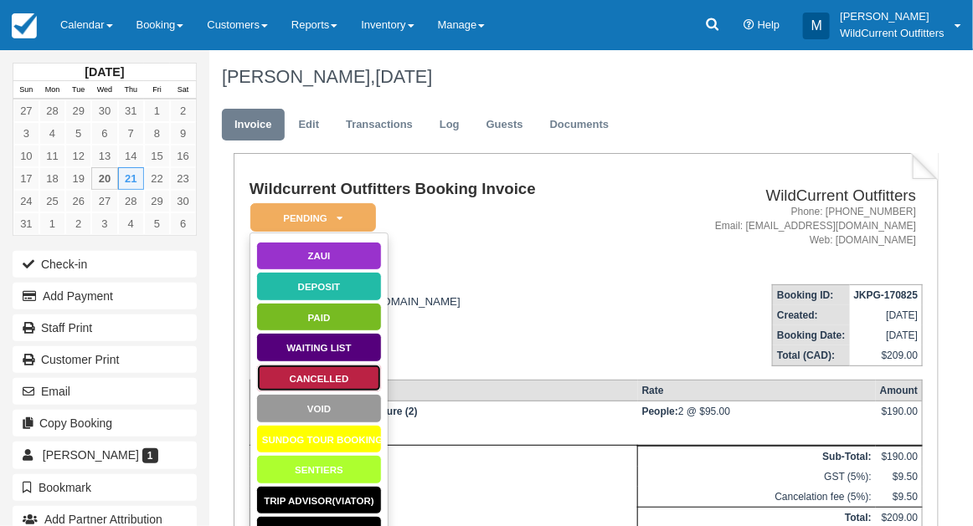
click at [300, 377] on link "Cancelled" at bounding box center [319, 378] width 126 height 29
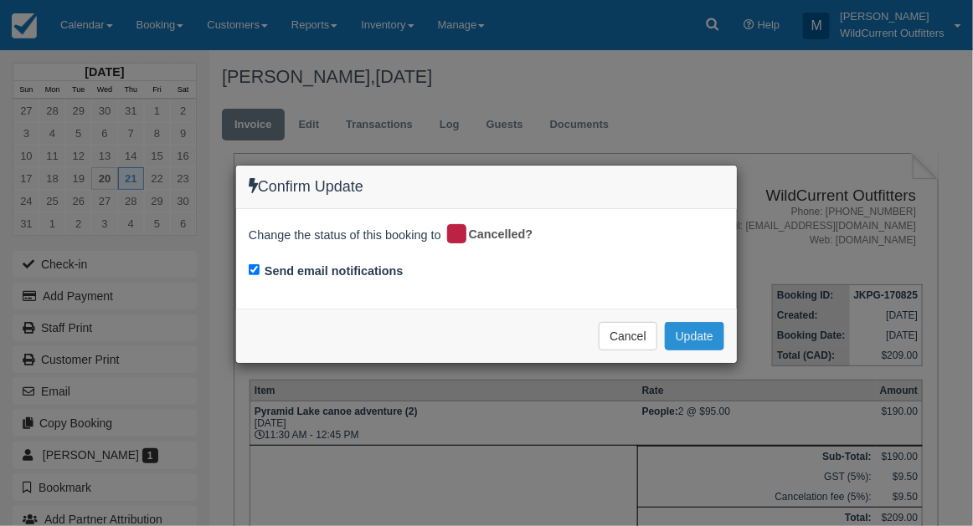
click at [696, 331] on button "Update" at bounding box center [694, 336] width 59 height 28
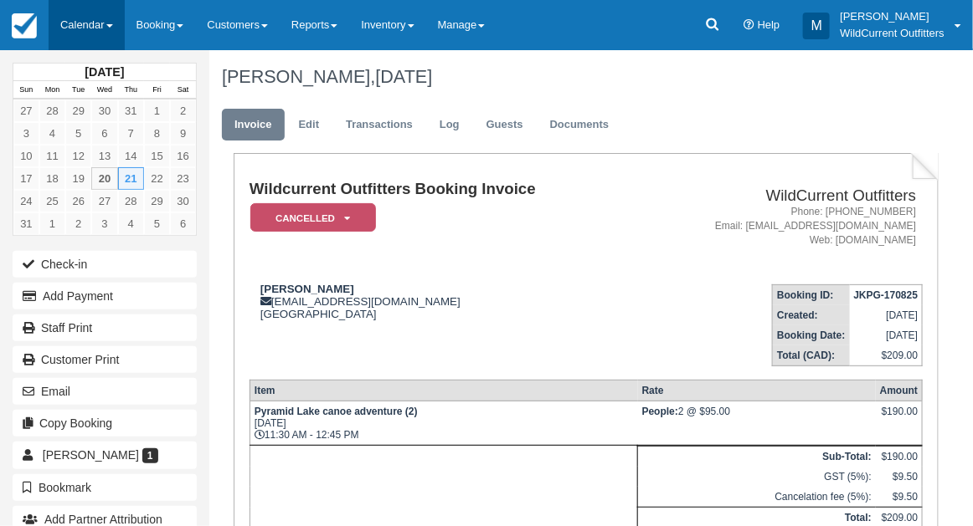
click at [93, 22] on link "Calendar" at bounding box center [87, 25] width 76 height 50
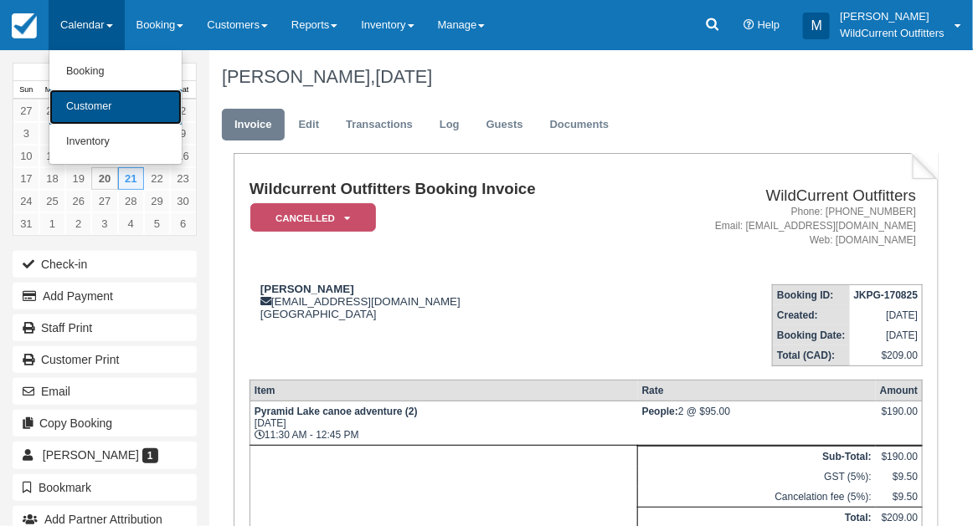
click at [93, 91] on link "Customer" at bounding box center [115, 107] width 132 height 35
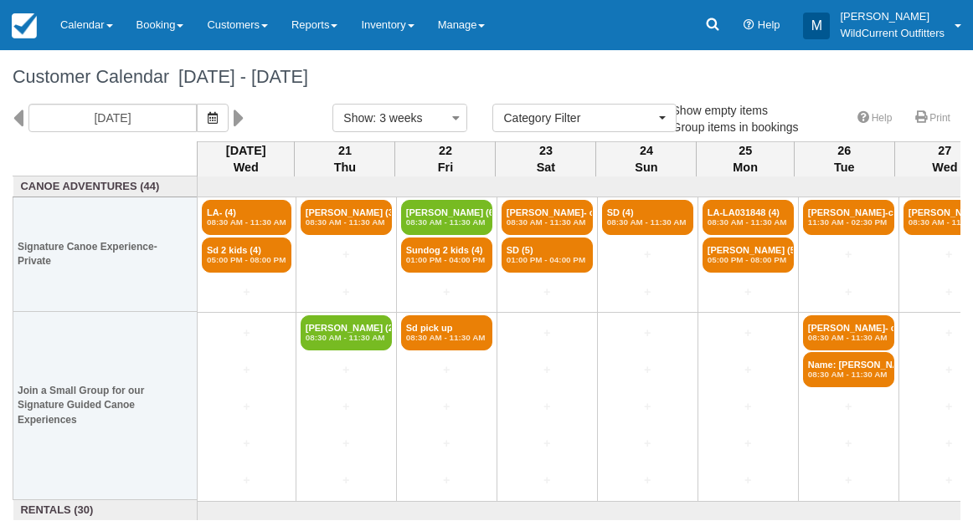
select select
